Goal: Task Accomplishment & Management: Use online tool/utility

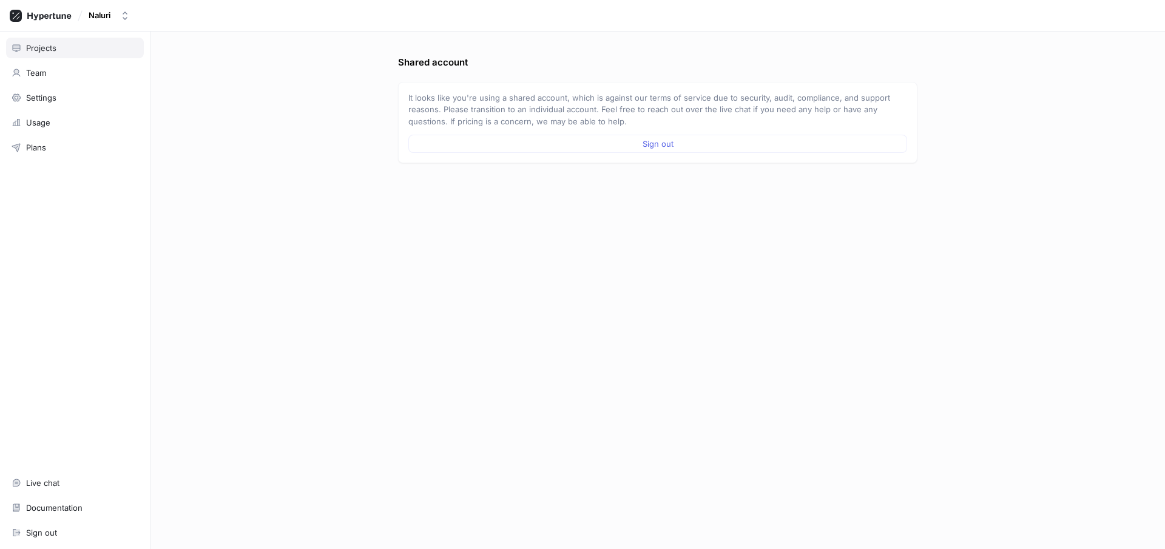
click at [46, 42] on div "Projects" at bounding box center [75, 48] width 138 height 21
click at [42, 18] on icon at bounding box center [41, 16] width 62 height 12
click at [39, 119] on div "Usage" at bounding box center [38, 123] width 24 height 10
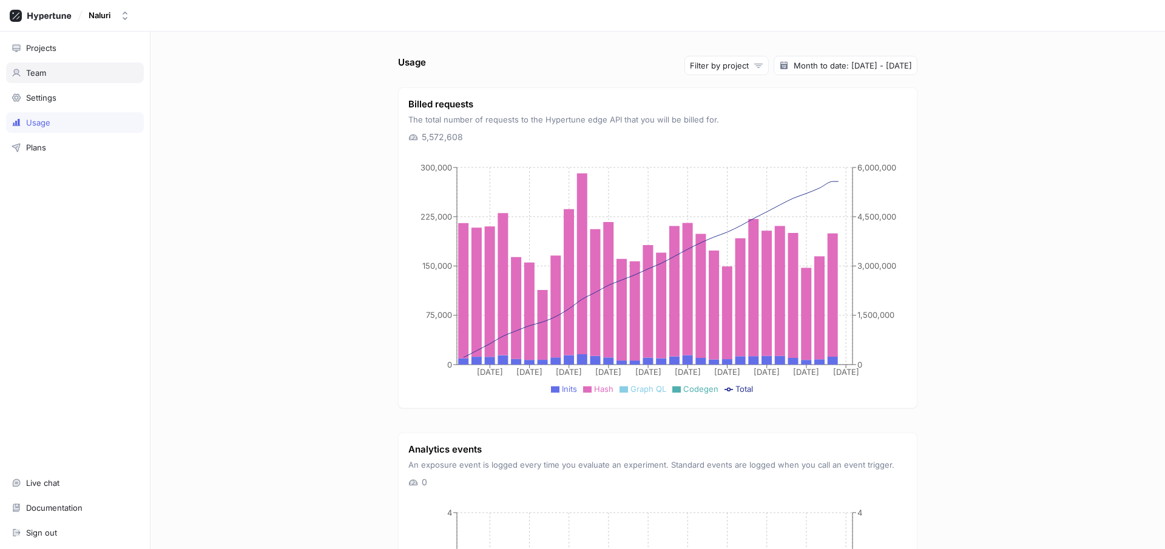
click at [36, 82] on div "Team" at bounding box center [75, 73] width 138 height 21
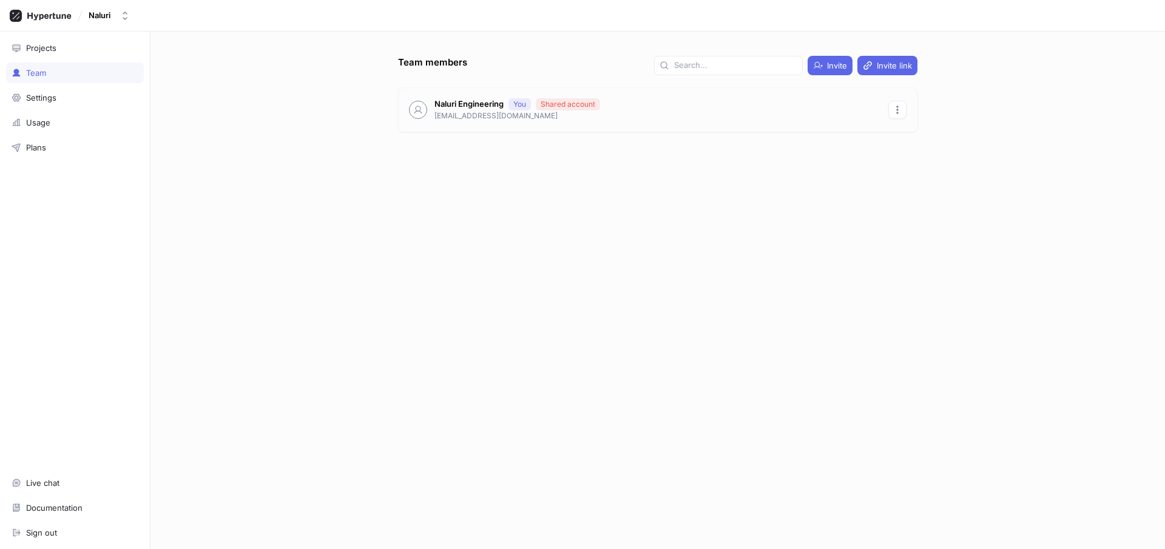
click at [896, 112] on icon "button" at bounding box center [898, 110] width 10 height 10
click at [898, 110] on icon "button" at bounding box center [898, 110] width 10 height 10
click at [42, 52] on div "Projects" at bounding box center [41, 48] width 30 height 10
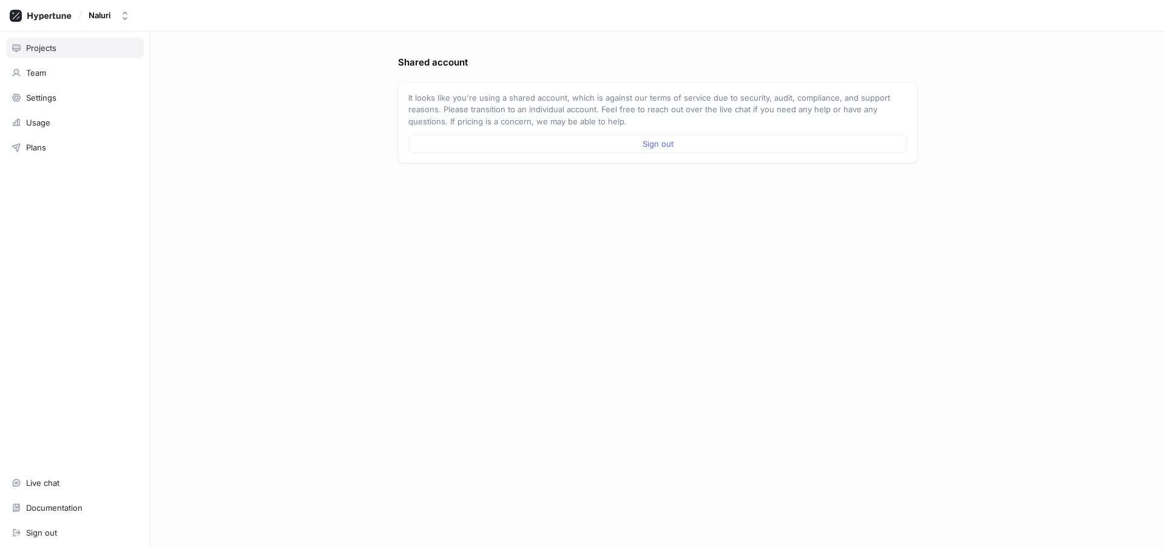
click at [42, 51] on div "Projects" at bounding box center [41, 48] width 30 height 10
click at [44, 47] on div "Projects" at bounding box center [41, 48] width 30 height 10
click at [43, 18] on icon at bounding box center [41, 16] width 62 height 12
click at [49, 533] on div "Sign out" at bounding box center [41, 533] width 31 height 10
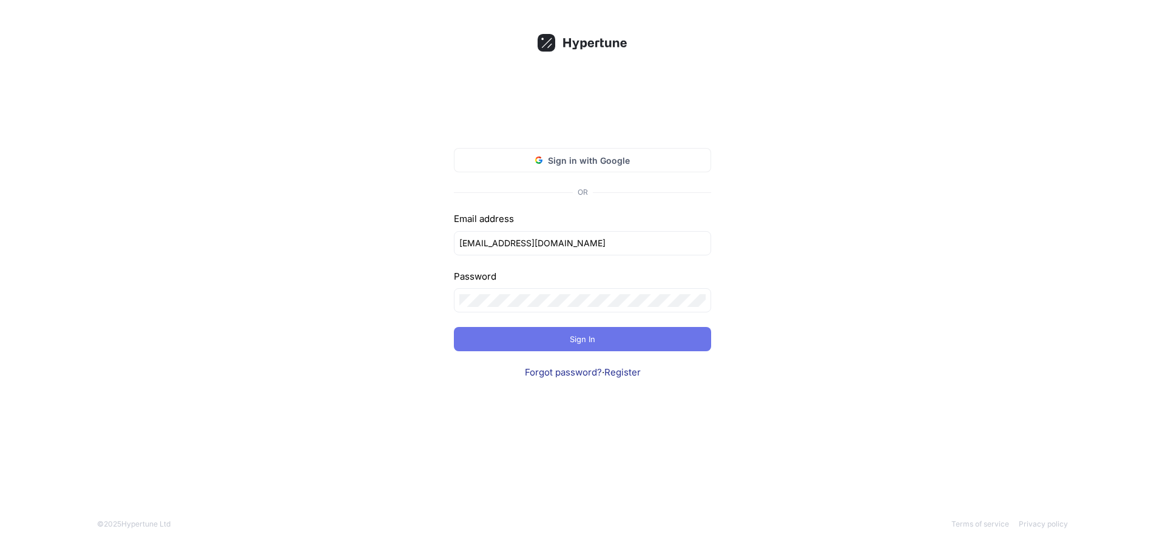
click at [589, 339] on span "Sign In" at bounding box center [582, 339] width 25 height 7
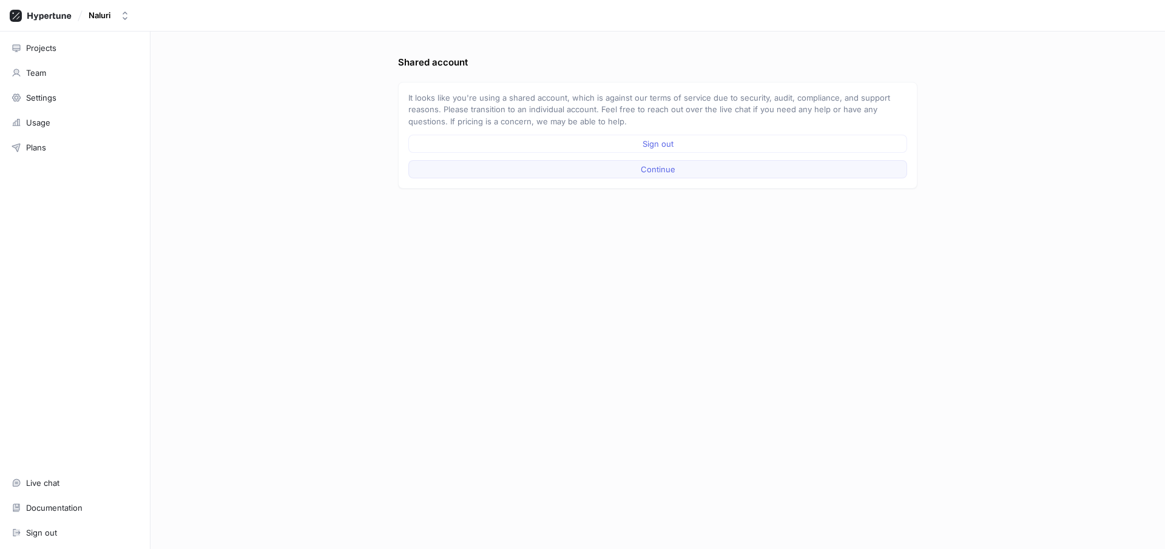
click at [667, 166] on span "Continue" at bounding box center [658, 169] width 35 height 7
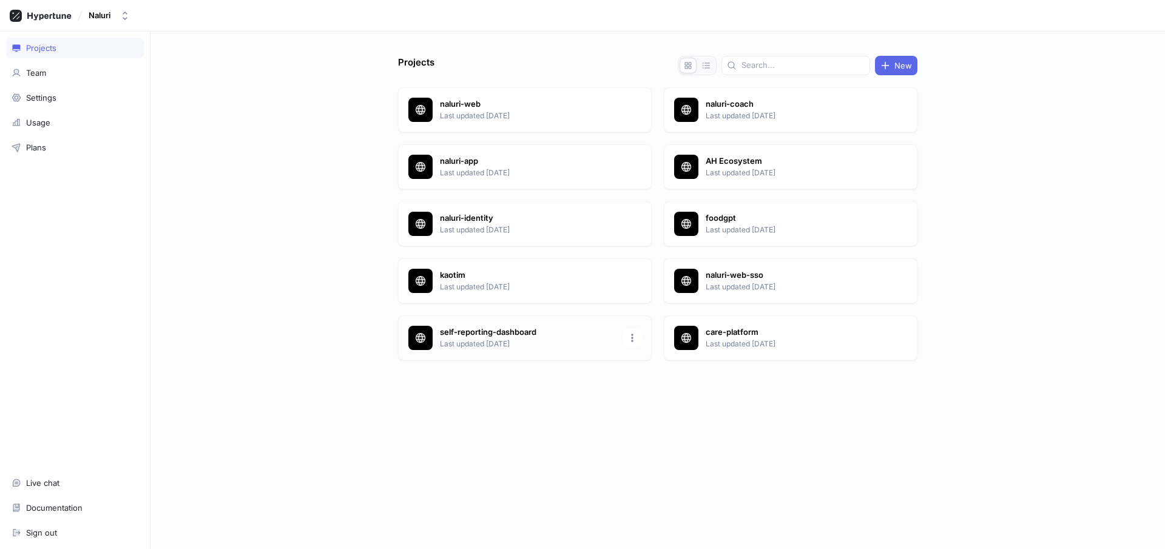
click at [543, 348] on p "Last updated [DATE]" at bounding box center [528, 344] width 176 height 11
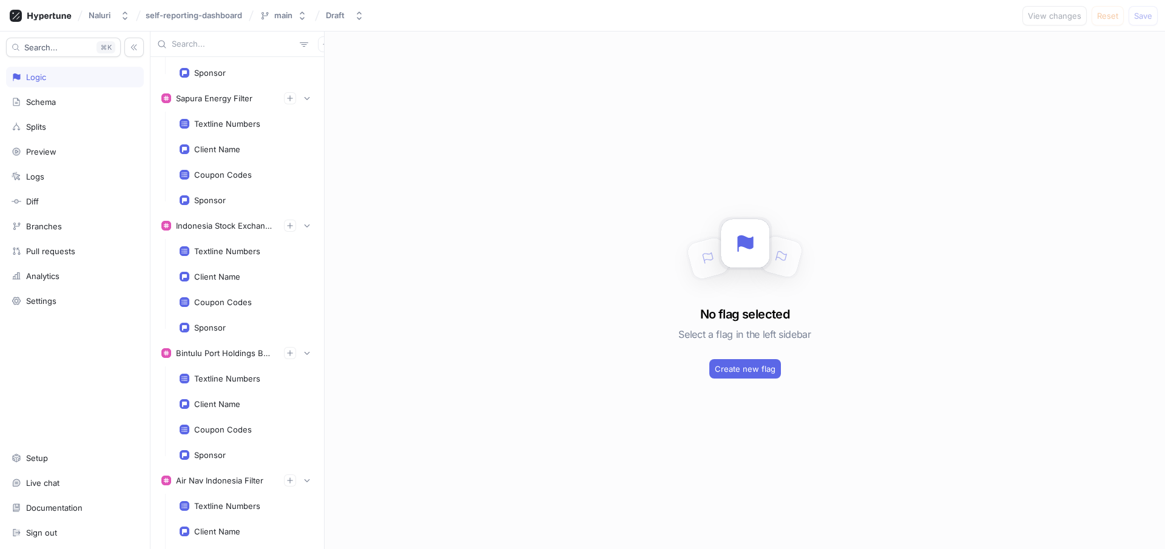
scroll to position [9897, 0]
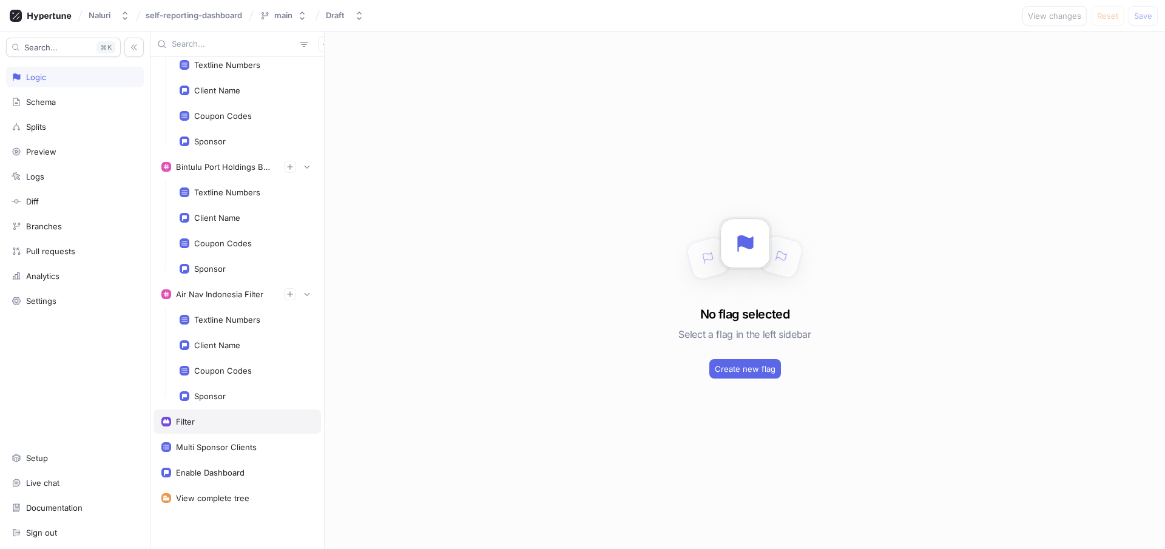
click at [190, 420] on div "Filter" at bounding box center [185, 422] width 19 height 10
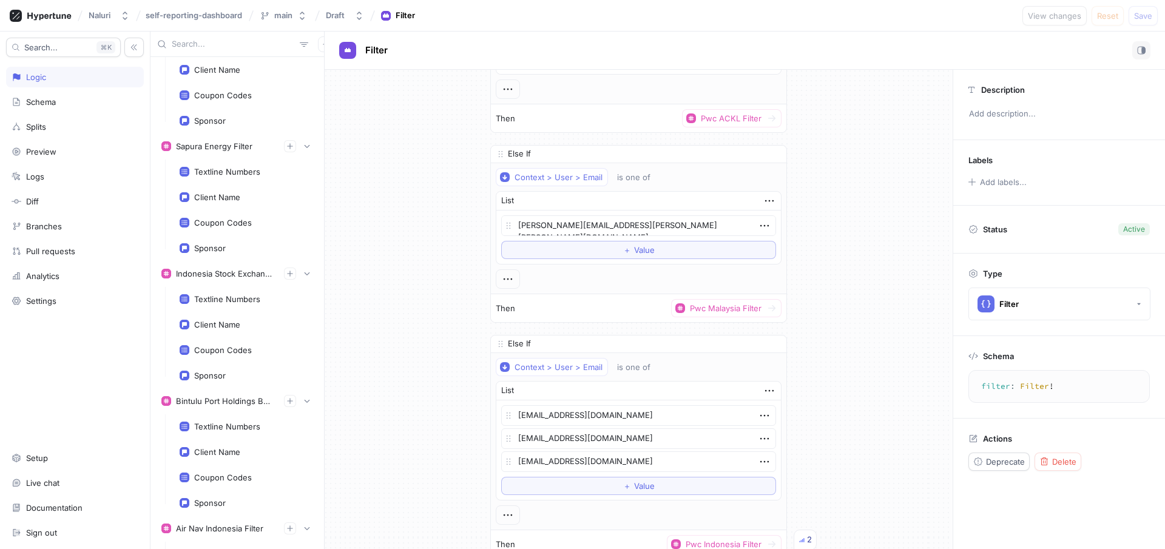
scroll to position [9897, 0]
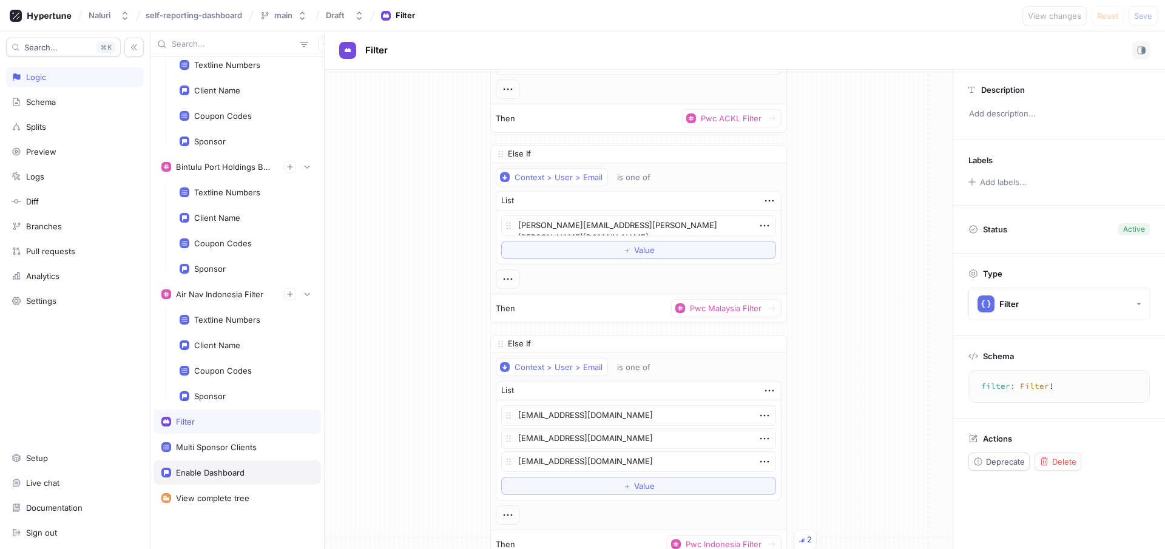
click at [220, 473] on div "Enable Dashboard" at bounding box center [210, 473] width 69 height 10
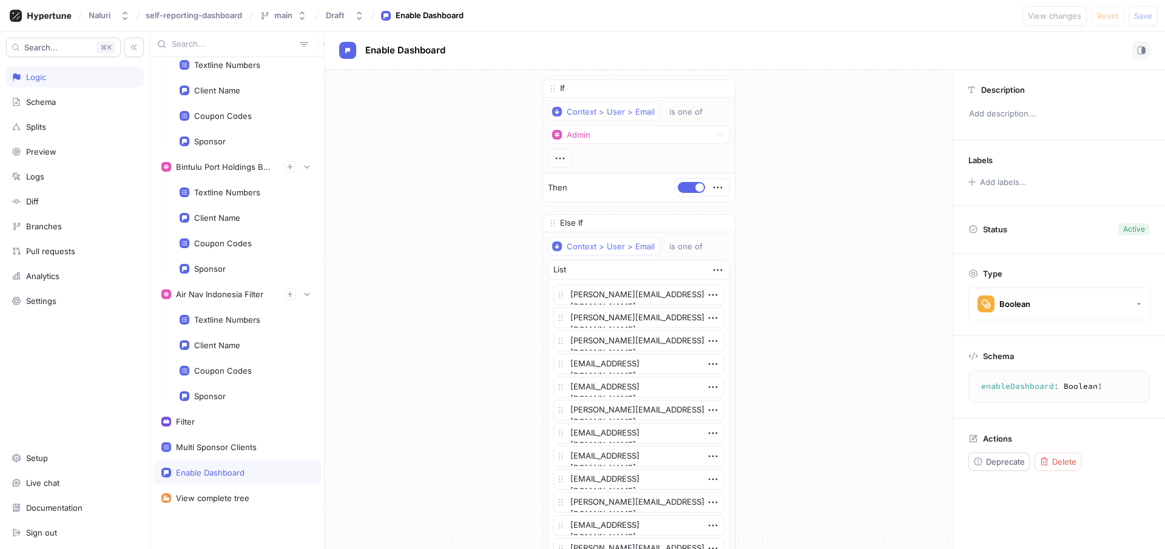
type textarea "x"
type textarea "enableDashboard: Boolean!"
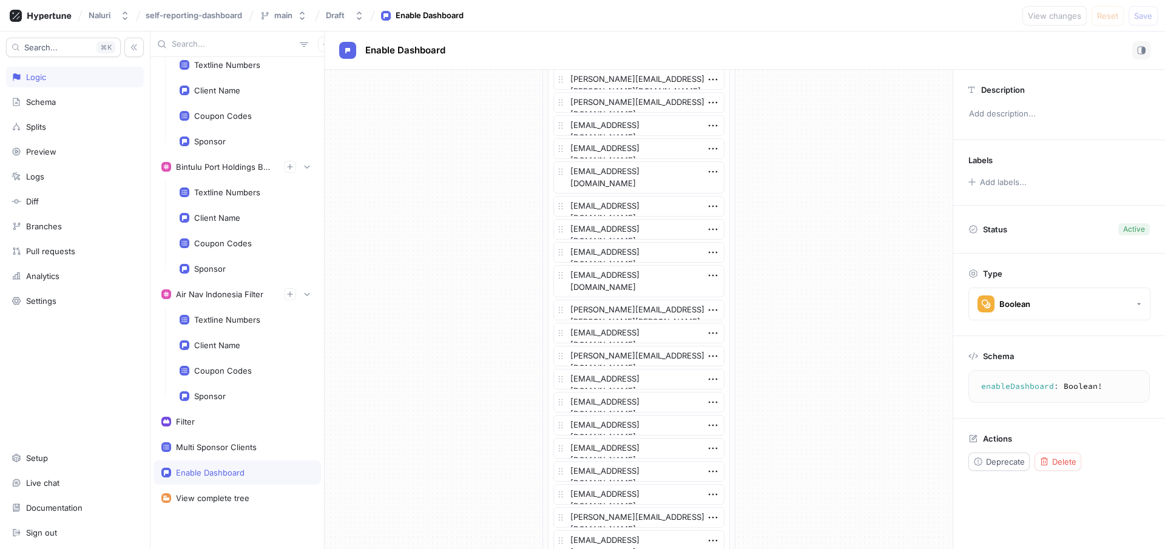
click at [202, 418] on div "Filter" at bounding box center [237, 422] width 152 height 10
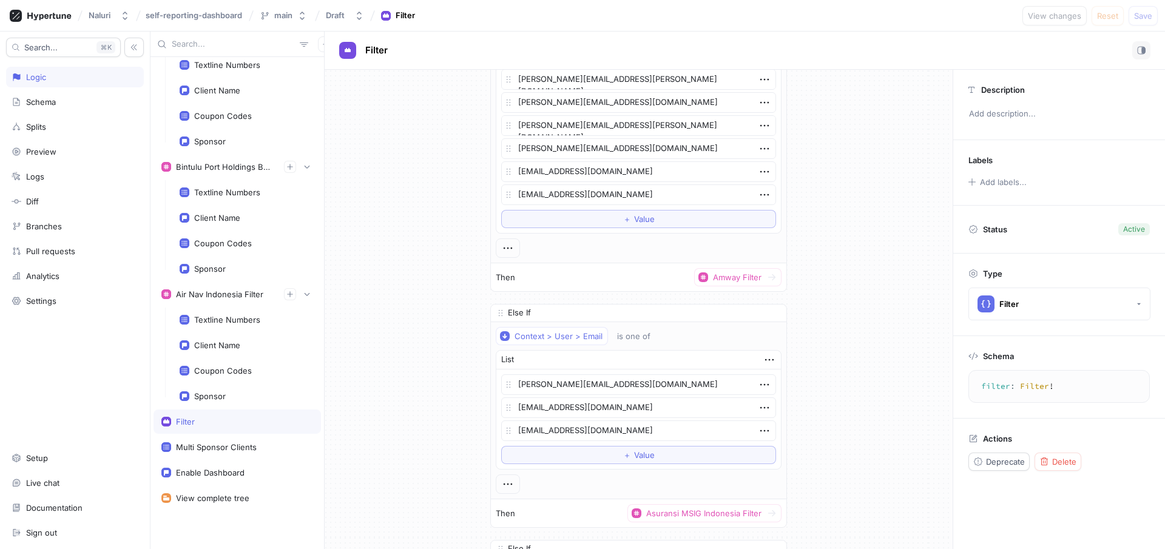
type textarea "x"
type textarea "filter: Filter!"
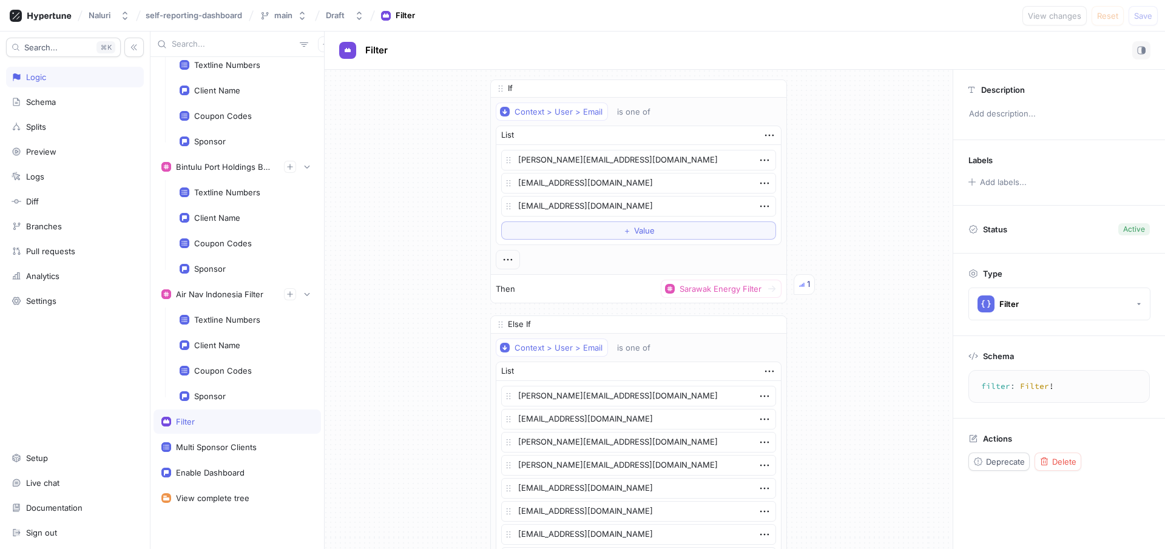
scroll to position [17185, 0]
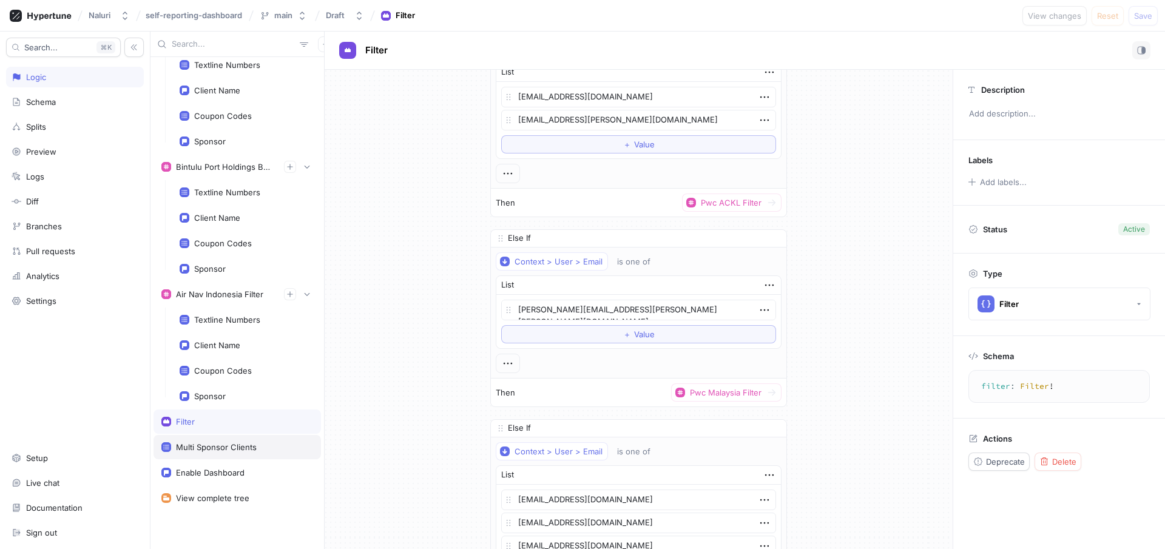
click at [239, 445] on div "Multi Sponsor Clients" at bounding box center [216, 447] width 81 height 10
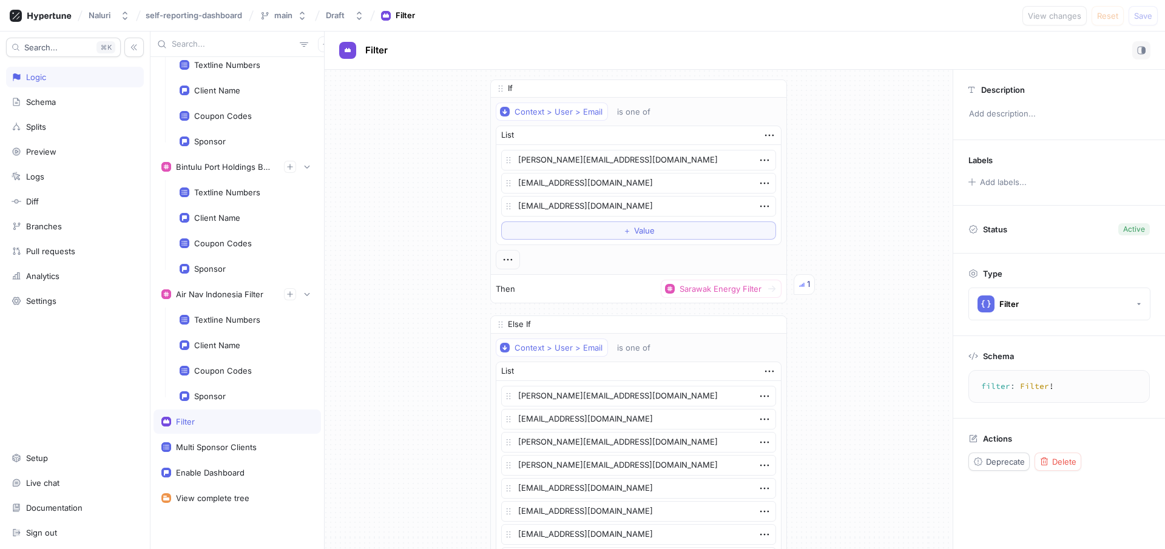
type textarea "x"
type textarea "multiSponsorClients: [Client!]!"
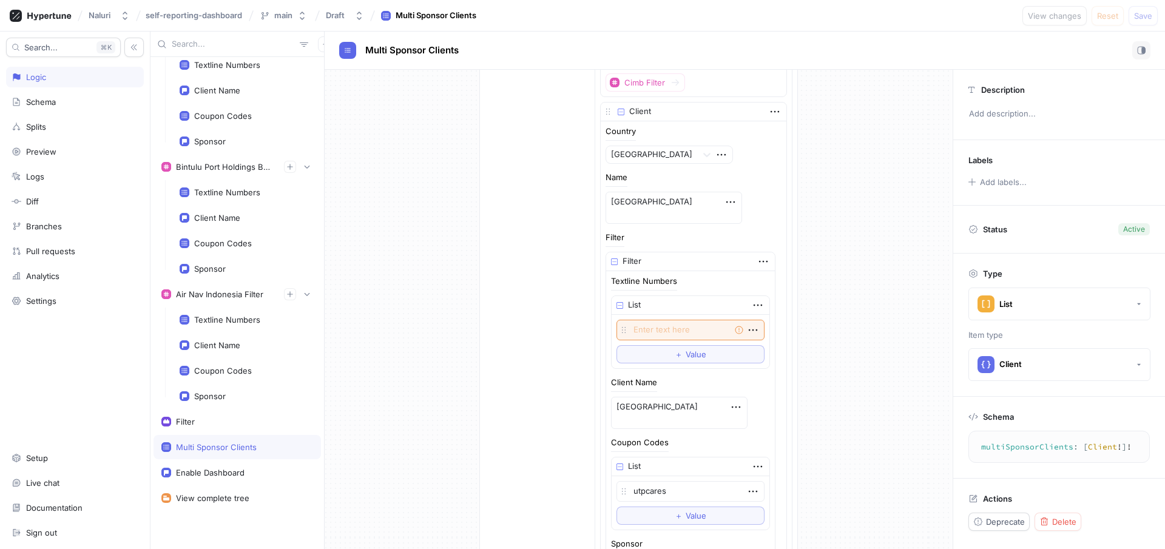
scroll to position [364, 0]
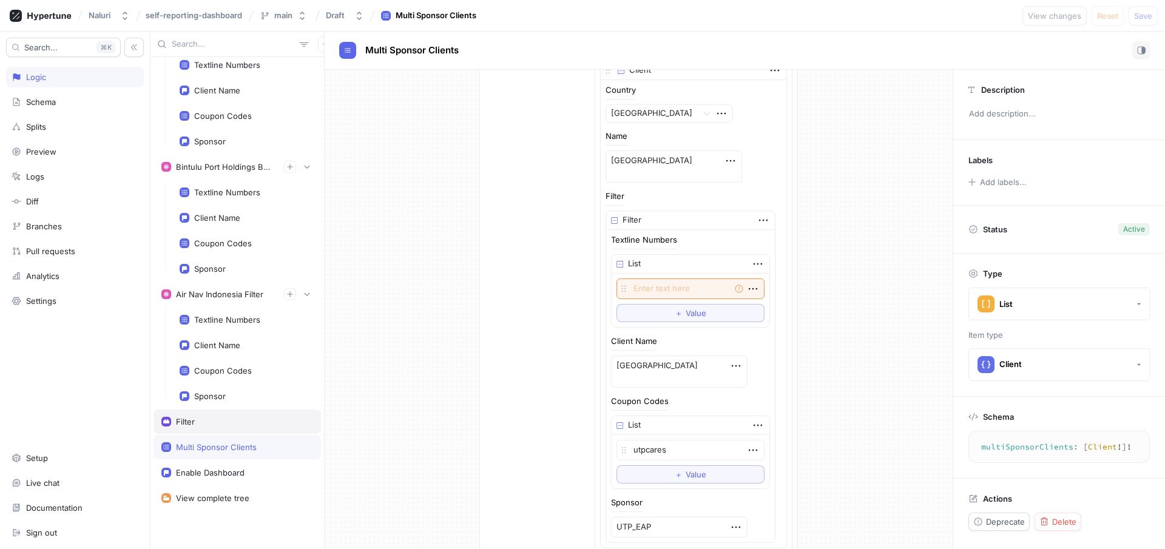
click at [205, 419] on div "Filter" at bounding box center [237, 422] width 152 height 10
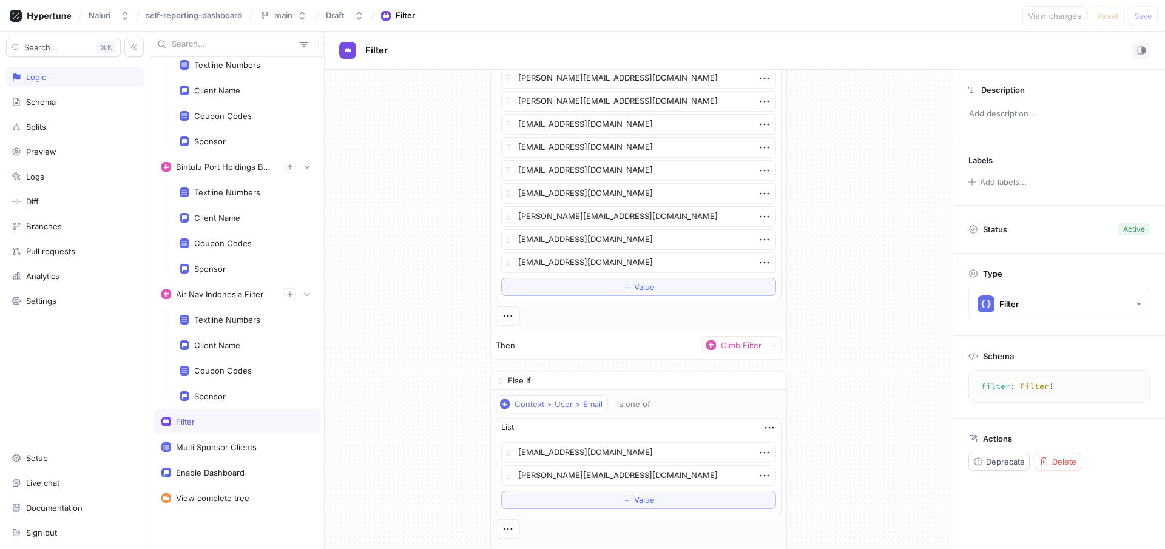
type textarea "x"
type textarea "filter: Filter!"
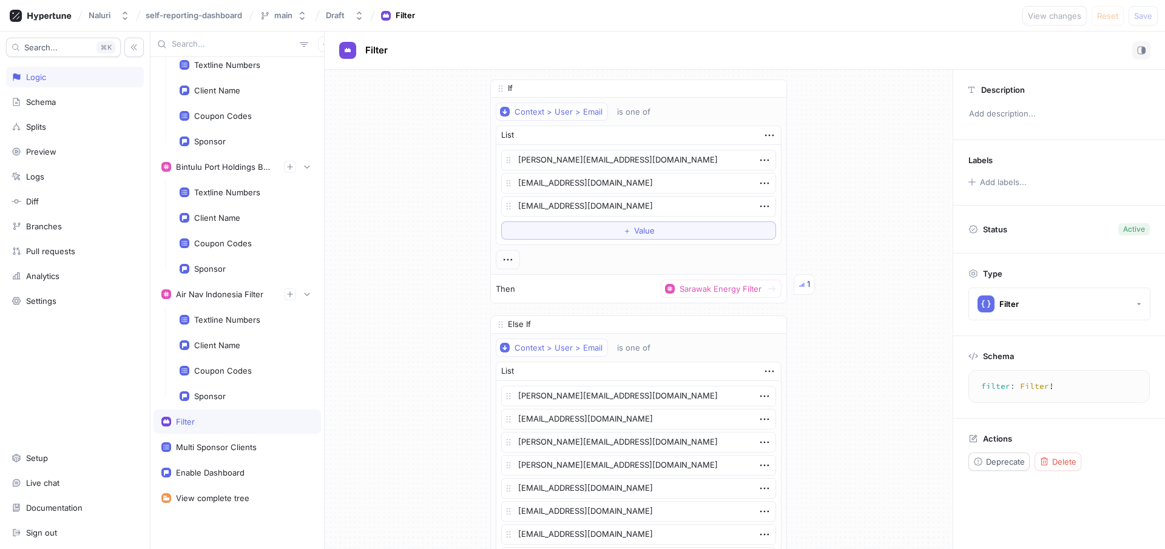
type textarea "x"
